Goal: Transaction & Acquisition: Purchase product/service

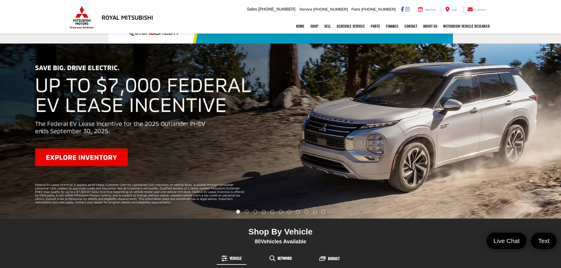
scroll to position [88, 0]
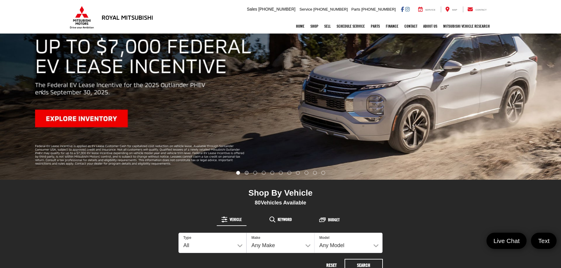
click at [246, 173] on li "Go to slide number 2." at bounding box center [247, 173] width 4 height 4
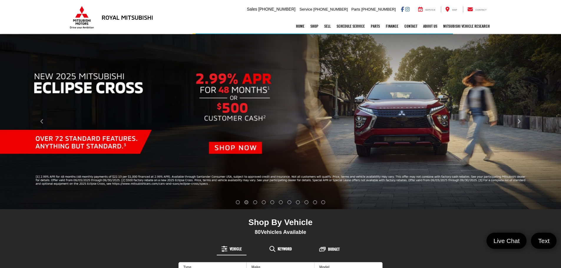
scroll to position [29, 0]
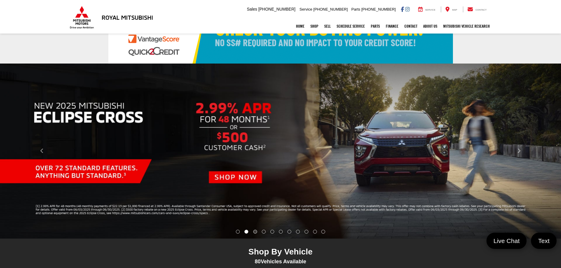
click at [256, 233] on li "Go to slide number 3." at bounding box center [255, 232] width 4 height 4
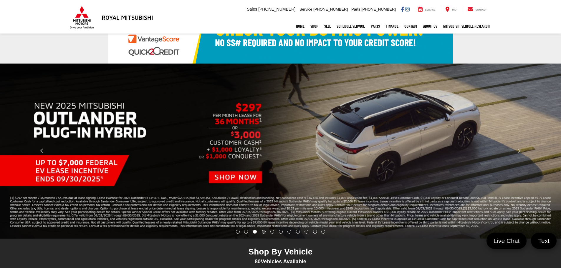
click at [263, 233] on li "Go to slide number 4." at bounding box center [264, 232] width 4 height 4
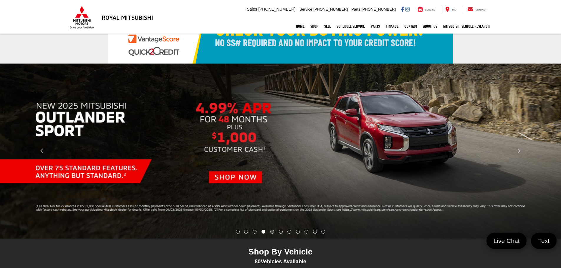
click at [272, 232] on li "Go to slide number 5." at bounding box center [272, 232] width 4 height 4
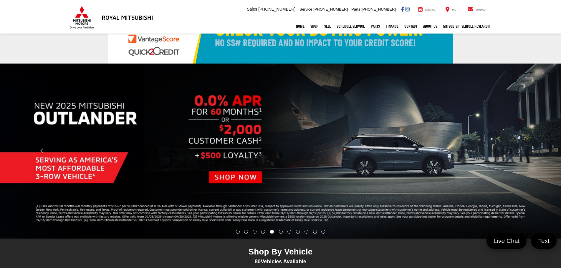
click at [228, 180] on img "carousel slide number 5 of 11" at bounding box center [280, 151] width 561 height 175
